Goal: Task Accomplishment & Management: Use online tool/utility

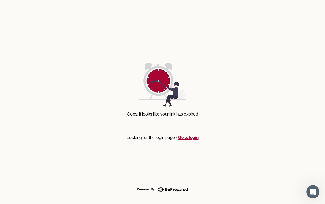
click at [182, 137] on link "Go to login" at bounding box center [188, 137] width 21 height 6
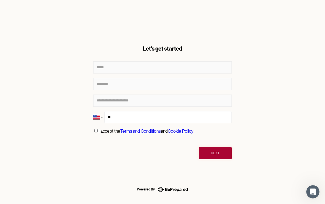
select select "**"
type input "**********"
click at [216, 156] on button "Next" at bounding box center [215, 153] width 33 height 12
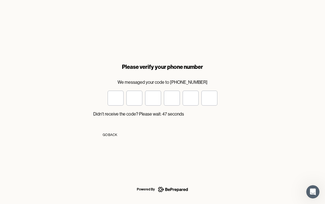
type input "*"
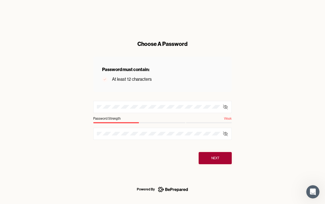
click at [226, 108] on icon at bounding box center [226, 107] width 6 height 6
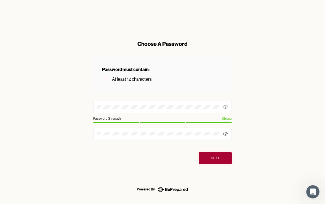
click at [227, 133] on icon at bounding box center [226, 134] width 6 height 6
click at [219, 156] on div "Next" at bounding box center [215, 158] width 8 height 6
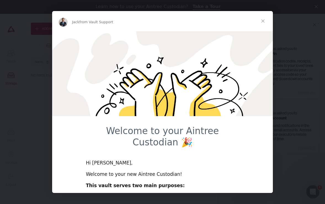
click at [262, 21] on span "Close" at bounding box center [263, 21] width 20 height 20
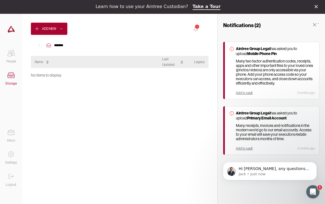
click at [47, 63] on icon at bounding box center [47, 63] width 3 height 3
click at [47, 61] on icon at bounding box center [47, 59] width 3 height 3
click at [245, 147] on div "Add to vault" at bounding box center [244, 148] width 17 height 4
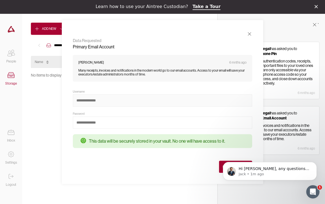
click at [93, 100] on input at bounding box center [162, 100] width 179 height 12
type input "**********"
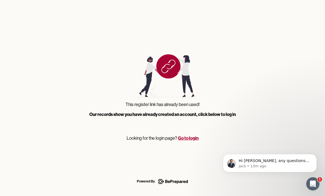
click at [187, 138] on link "Go to login" at bounding box center [188, 138] width 21 height 6
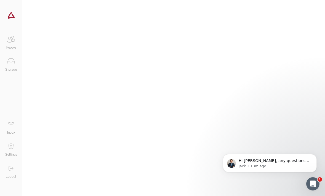
click at [124, 101] on div at bounding box center [173, 98] width 303 height 196
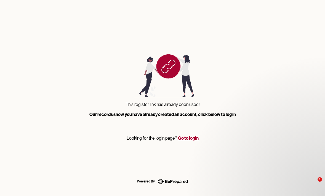
click at [186, 139] on link "Go to login" at bounding box center [188, 138] width 21 height 6
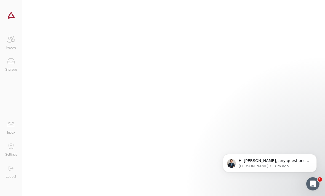
click at [143, 94] on div at bounding box center [173, 98] width 303 height 196
click at [12, 40] on icon at bounding box center [11, 39] width 11 height 11
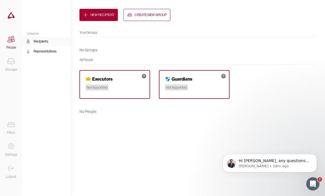
click at [132, 14] on icon at bounding box center [130, 14] width 1 height 1
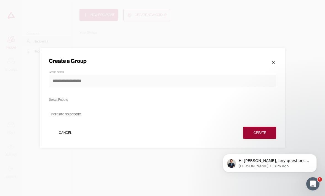
click at [82, 82] on input at bounding box center [162, 81] width 227 height 12
click at [68, 101] on div "Select People" at bounding box center [162, 100] width 227 height 6
click at [66, 101] on div "Select People" at bounding box center [162, 100] width 227 height 6
click at [59, 101] on div "Select People" at bounding box center [162, 100] width 227 height 6
click at [70, 98] on div "Select People" at bounding box center [162, 100] width 227 height 6
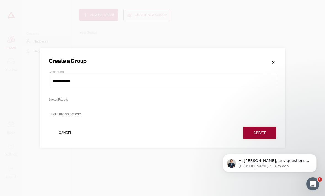
click at [70, 98] on div "Select People" at bounding box center [162, 100] width 227 height 6
click at [58, 99] on div "Select People" at bounding box center [162, 100] width 227 height 6
click at [70, 115] on div "There are no people" at bounding box center [65, 114] width 32 height 8
click at [81, 114] on div "There are no people" at bounding box center [162, 114] width 227 height 14
click at [80, 81] on input "**********" at bounding box center [162, 81] width 227 height 12
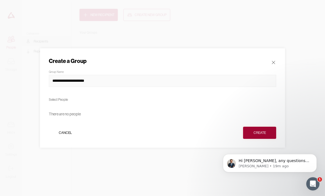
type input "**********"
click at [70, 101] on div "Select People" at bounding box center [162, 100] width 227 height 6
click at [61, 99] on div "Select People" at bounding box center [162, 100] width 227 height 6
click at [82, 115] on div "There are no people" at bounding box center [162, 114] width 227 height 14
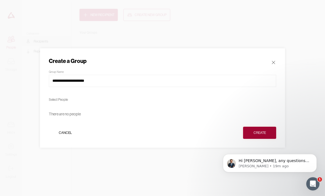
click at [82, 115] on div "There are no people" at bounding box center [162, 114] width 227 height 14
click at [56, 114] on div "There are no people" at bounding box center [65, 114] width 32 height 8
click at [83, 114] on div "There are no people" at bounding box center [162, 114] width 227 height 14
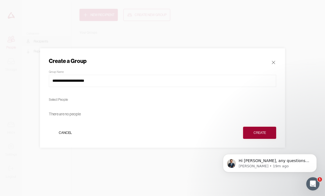
click at [68, 100] on div "Select People" at bounding box center [162, 100] width 227 height 6
click at [68, 132] on div "Cancel" at bounding box center [65, 133] width 13 height 6
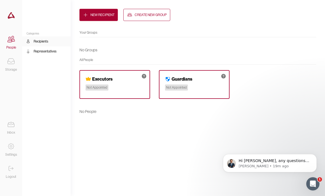
click at [96, 88] on div "Not Appointed" at bounding box center [97, 87] width 23 height 6
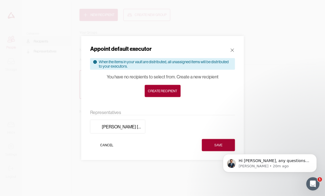
click at [234, 52] on icon at bounding box center [233, 50] width 6 height 6
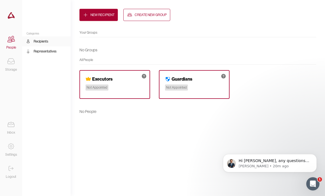
click at [134, 15] on button "Create New Group" at bounding box center [146, 15] width 47 height 12
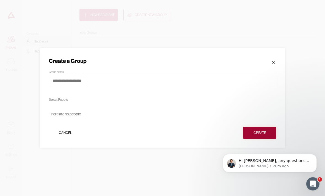
click at [53, 111] on div "There are no people" at bounding box center [65, 114] width 32 height 8
click at [254, 132] on div "Create" at bounding box center [260, 133] width 12 height 6
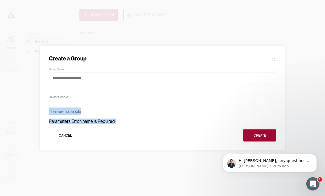
click at [67, 135] on div "Cancel" at bounding box center [65, 136] width 13 height 6
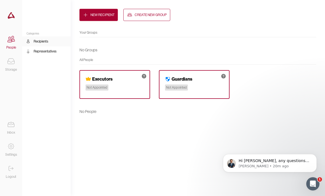
click at [141, 14] on div "Create New Group" at bounding box center [151, 15] width 32 height 6
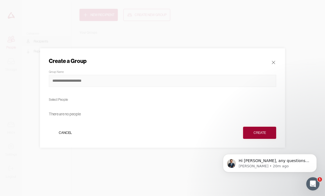
click at [82, 82] on input at bounding box center [162, 81] width 227 height 12
click at [79, 85] on input "**********" at bounding box center [162, 81] width 227 height 12
click at [79, 78] on input "**********" at bounding box center [162, 81] width 227 height 12
type input "**********"
click at [68, 98] on div "Select People" at bounding box center [162, 100] width 227 height 6
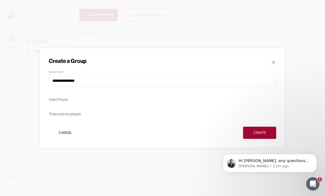
click at [68, 98] on div "Select People" at bounding box center [162, 100] width 227 height 6
click at [67, 102] on div "Select People" at bounding box center [162, 100] width 227 height 6
click at [74, 117] on div "There are no people" at bounding box center [65, 114] width 32 height 8
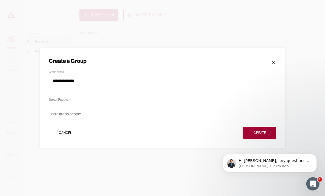
click at [74, 117] on div "There are no people" at bounding box center [65, 114] width 32 height 8
click at [64, 115] on div "There are no people" at bounding box center [65, 114] width 32 height 8
click at [273, 64] on icon at bounding box center [274, 63] width 6 height 6
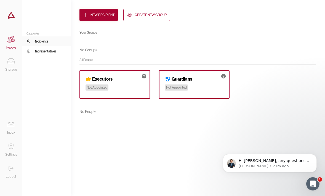
click at [13, 62] on icon at bounding box center [11, 61] width 11 height 11
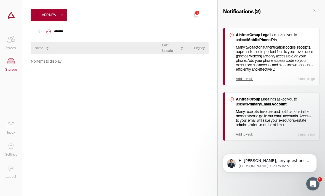
click at [260, 41] on strong "Mobile Phone Pin" at bounding box center [262, 39] width 30 height 5
click at [246, 77] on div "Add to vault" at bounding box center [244, 79] width 17 height 4
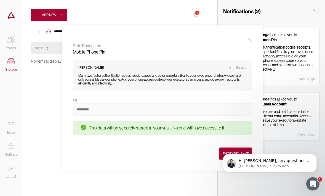
click at [82, 111] on input at bounding box center [162, 109] width 179 height 12
type input "******"
click at [221, 152] on body "Hi Susan, any questions just ask! Jack • 22m ago" at bounding box center [270, 162] width 106 height 34
click at [221, 153] on body "Hi Susan, any questions just ask! Jack • 22m ago" at bounding box center [270, 162] width 106 height 34
click at [314, 155] on icon "Dismiss notification" at bounding box center [315, 155] width 2 height 2
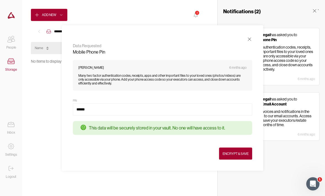
click at [243, 154] on div "Encrypt & Save" at bounding box center [236, 154] width 26 height 6
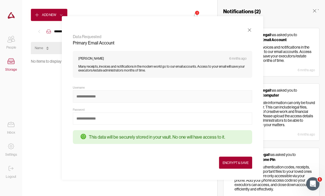
click at [112, 97] on input at bounding box center [162, 96] width 179 height 12
type input "**********"
click at [98, 120] on input at bounding box center [162, 119] width 179 height 12
type input "**********"
click at [227, 162] on div "Encrypt & Save" at bounding box center [236, 163] width 26 height 6
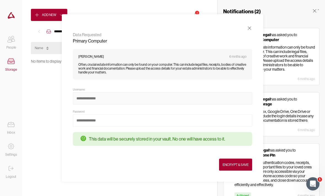
click at [93, 99] on input at bounding box center [162, 98] width 179 height 12
type input "**********"
click at [90, 119] on input at bounding box center [162, 120] width 179 height 12
type input "**********"
click at [224, 164] on div "Encrypt & Save" at bounding box center [236, 165] width 26 height 6
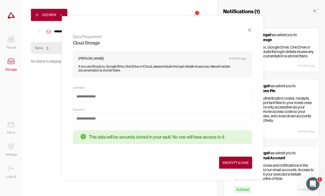
click at [250, 29] on icon at bounding box center [250, 30] width 6 height 6
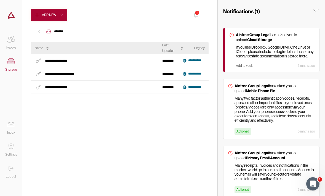
click at [197, 16] on icon at bounding box center [195, 15] width 7 height 7
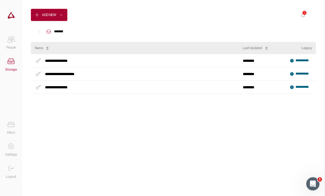
click at [168, 14] on div "Add New 1" at bounding box center [173, 15] width 285 height 12
click at [11, 170] on icon at bounding box center [11, 168] width 11 height 11
